Goal: Transaction & Acquisition: Purchase product/service

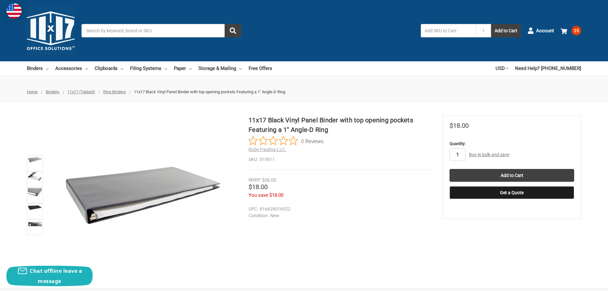
click at [454, 155] on input "1" at bounding box center [457, 154] width 16 height 13
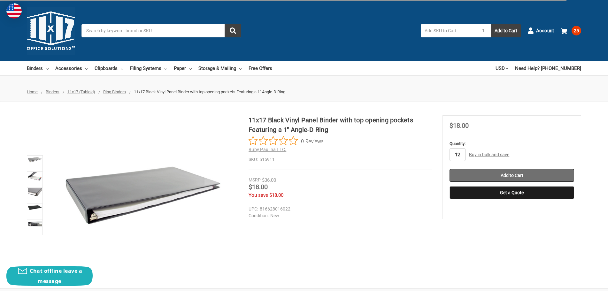
type input "12"
click at [503, 176] on input "Add to Cart" at bounding box center [511, 175] width 125 height 13
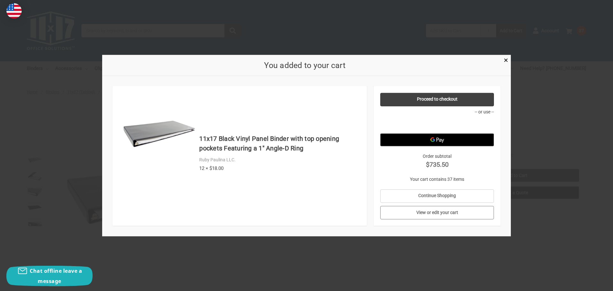
click at [447, 211] on link "View or edit your cart" at bounding box center [437, 212] width 114 height 13
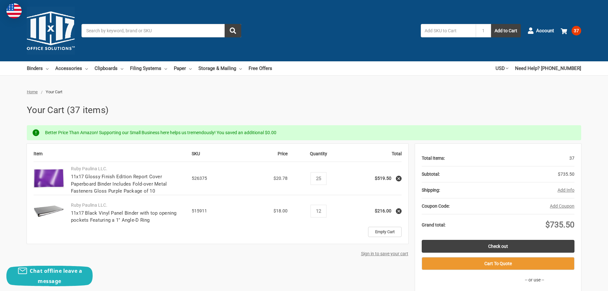
click at [401, 177] on icon at bounding box center [398, 178] width 4 height 4
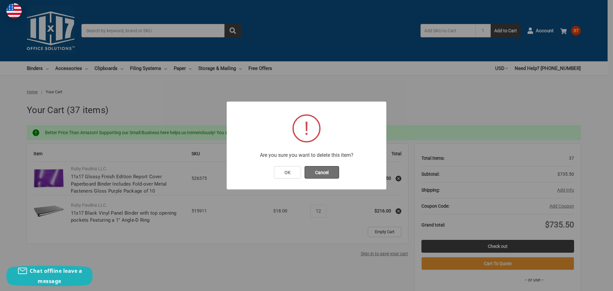
click at [325, 171] on button "Cancel" at bounding box center [322, 172] width 35 height 13
